Goal: Navigation & Orientation: Locate item on page

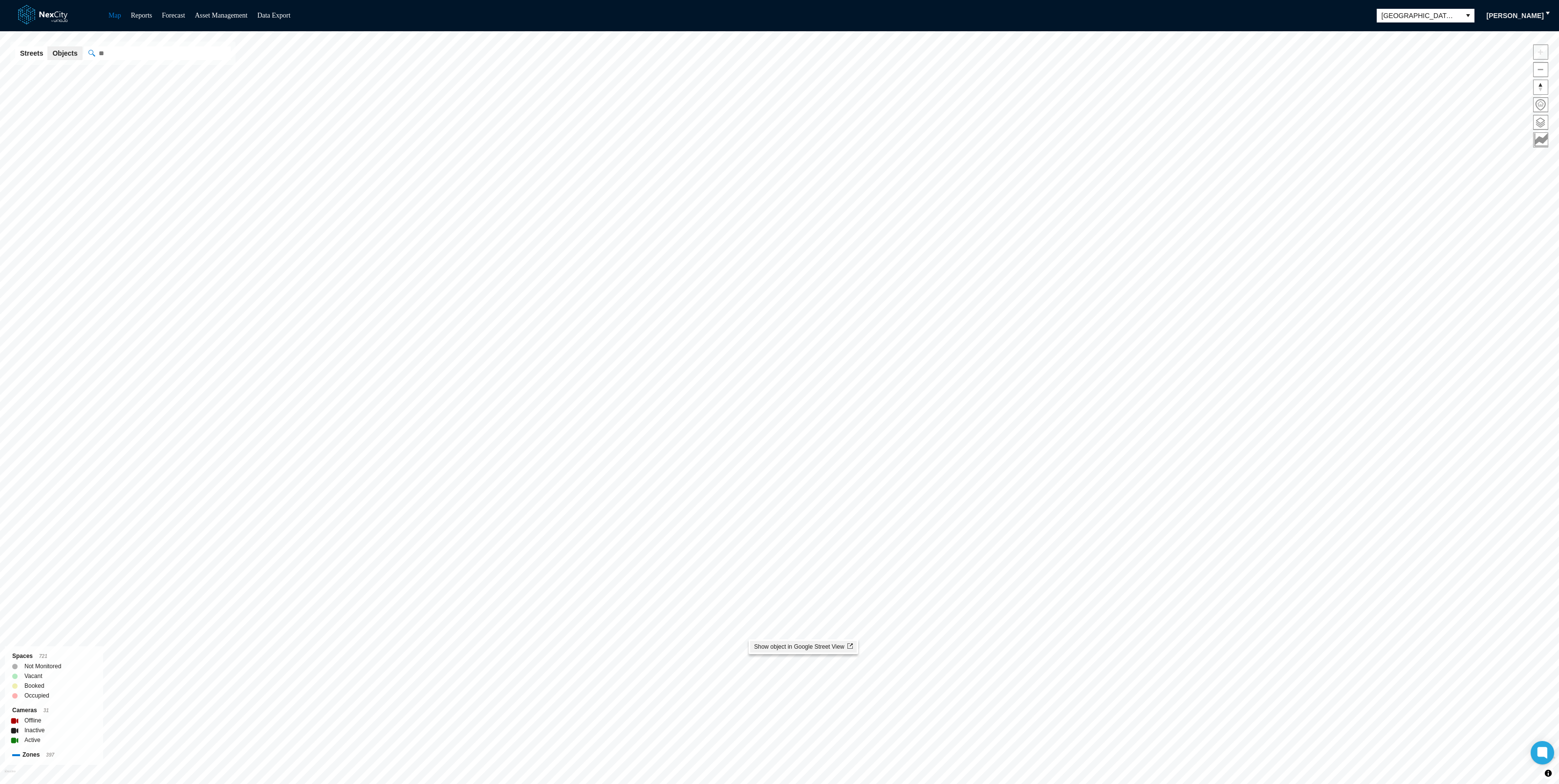
click at [768, 649] on span "Show object in Google Street View" at bounding box center [803, 646] width 99 height 7
